Goal: Communication & Community: Connect with others

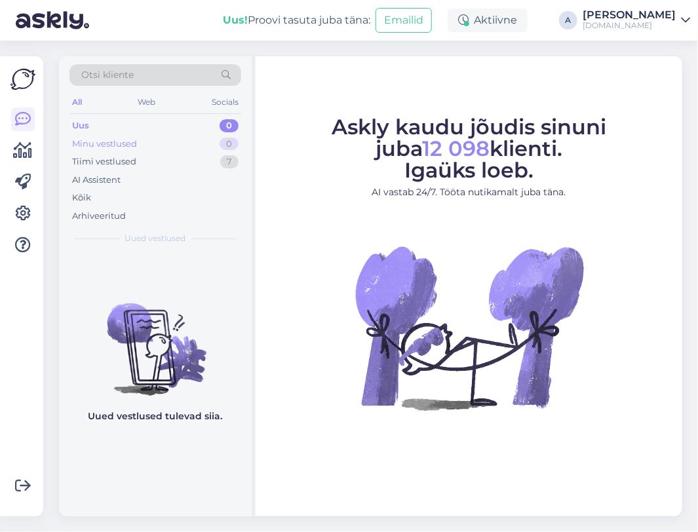
click at [195, 142] on div "Minu vestlused 0" at bounding box center [156, 144] width 172 height 18
click at [195, 157] on div "Tiimi vestlused 7" at bounding box center [156, 162] width 172 height 18
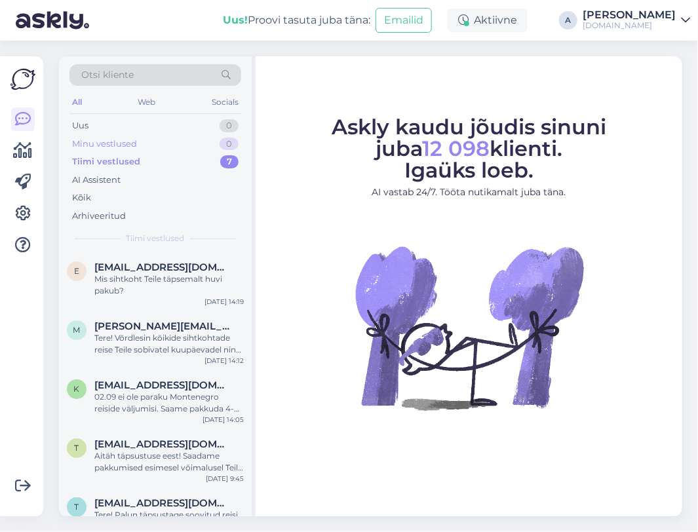
click at [203, 139] on div "Minu vestlused 0" at bounding box center [156, 144] width 172 height 18
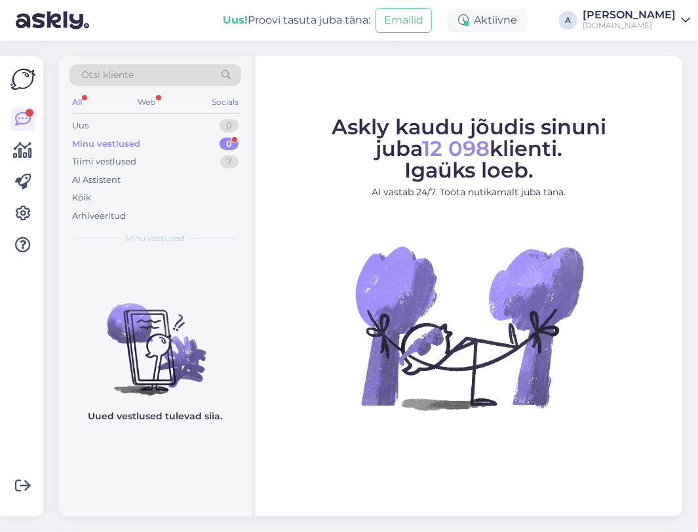
click at [220, 142] on div "0" at bounding box center [229, 144] width 19 height 13
click at [155, 138] on div "Minu vestlused 0" at bounding box center [156, 144] width 172 height 18
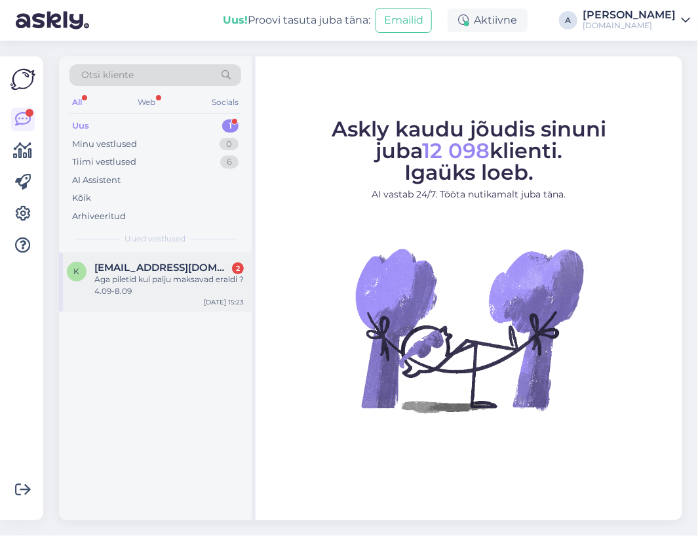
click at [229, 267] on div "[EMAIL_ADDRESS][DOMAIN_NAME] 2" at bounding box center [169, 268] width 150 height 12
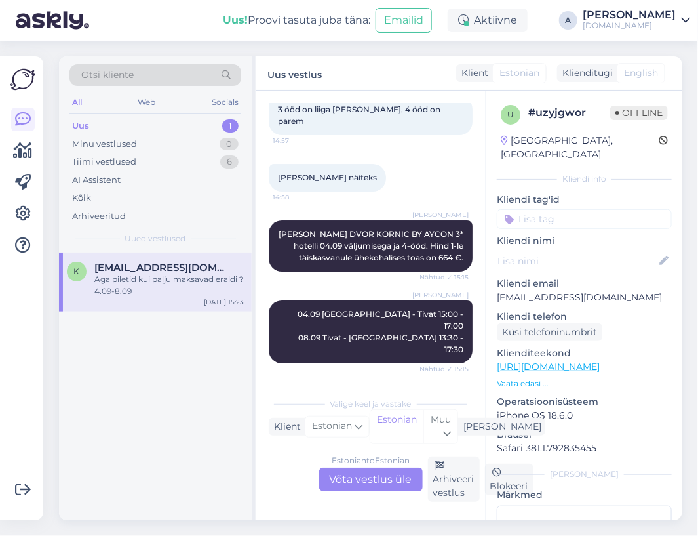
scroll to position [1768, 0]
